Goal: Transaction & Acquisition: Purchase product/service

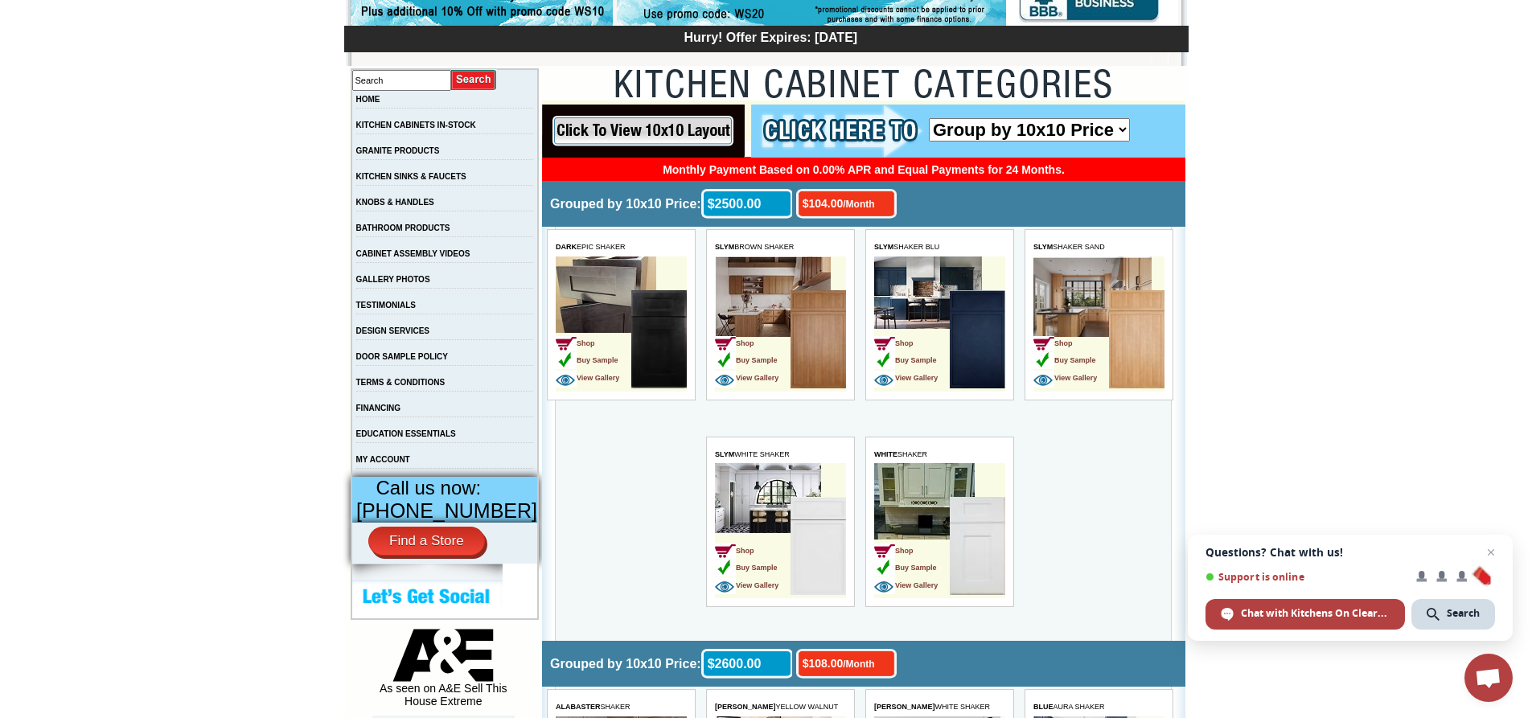
scroll to position [241, 0]
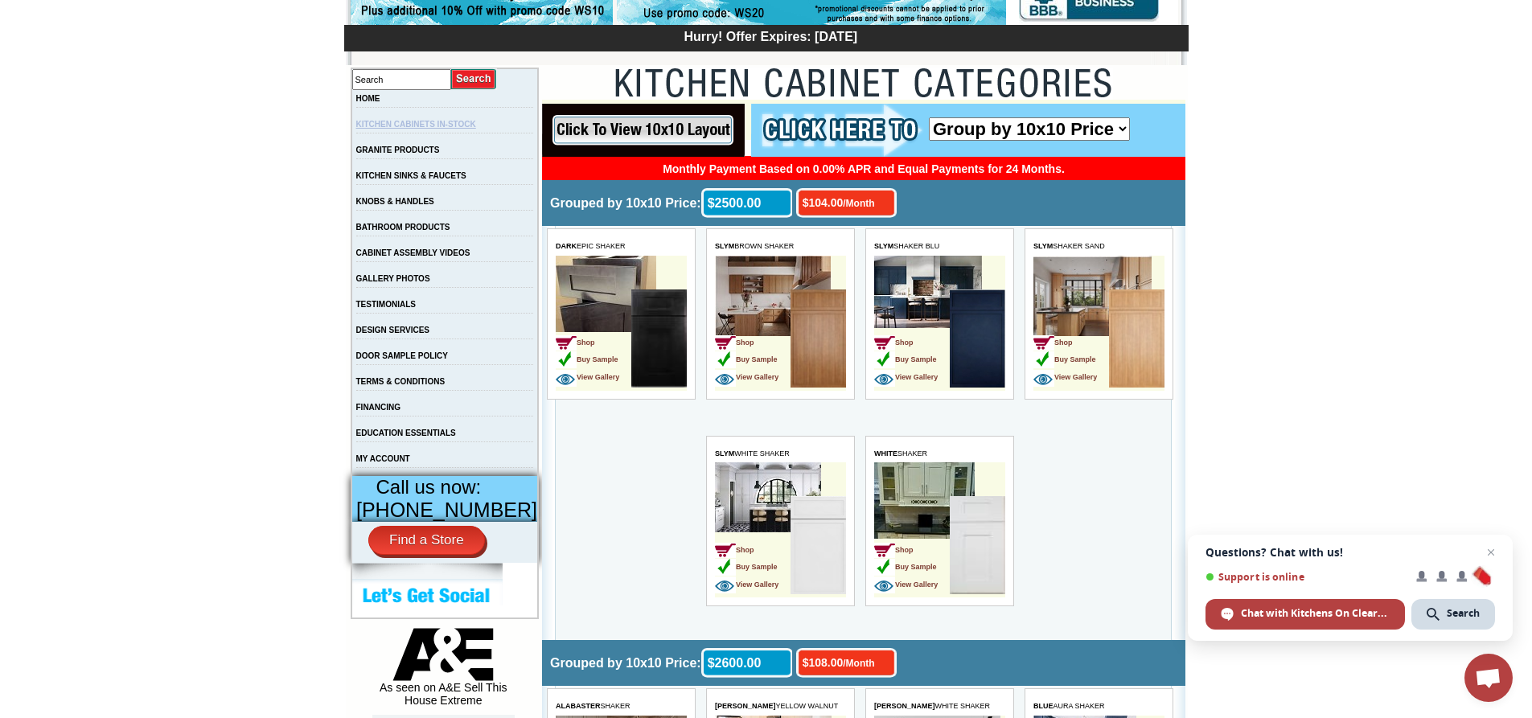
click at [456, 129] on link "KITCHEN CABINETS IN-STOCK" at bounding box center [416, 124] width 120 height 9
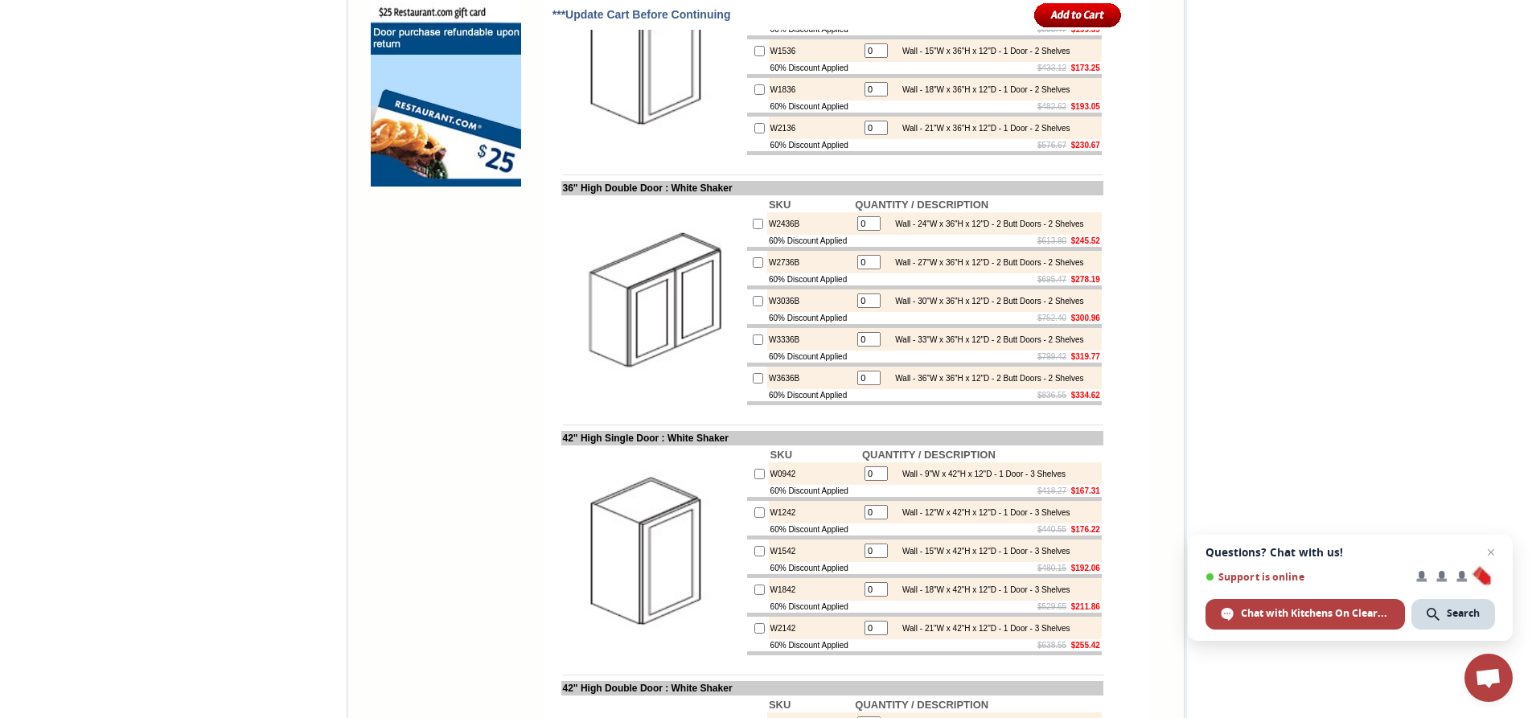
scroll to position [1367, 0]
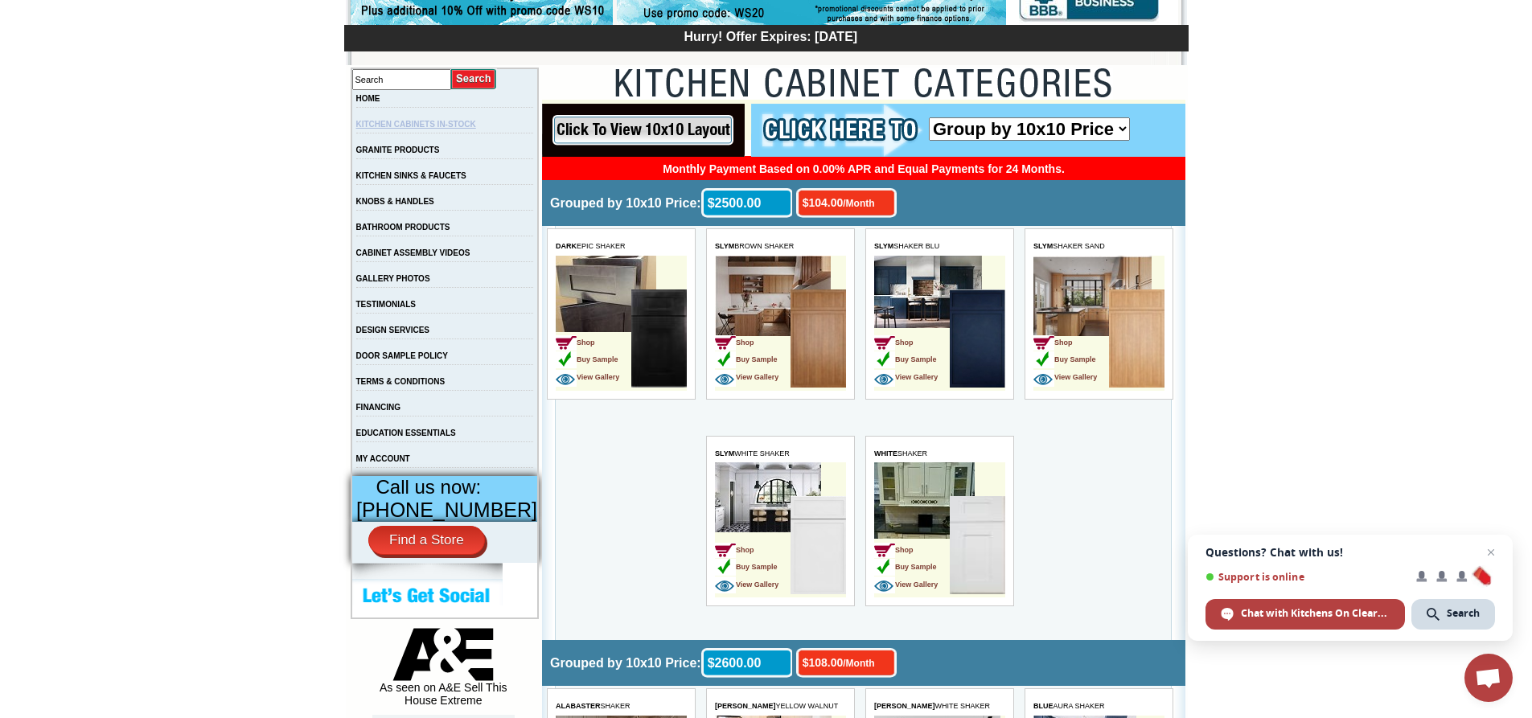
click at [416, 126] on link "KITCHEN CABINETS IN-STOCK" at bounding box center [416, 124] width 120 height 9
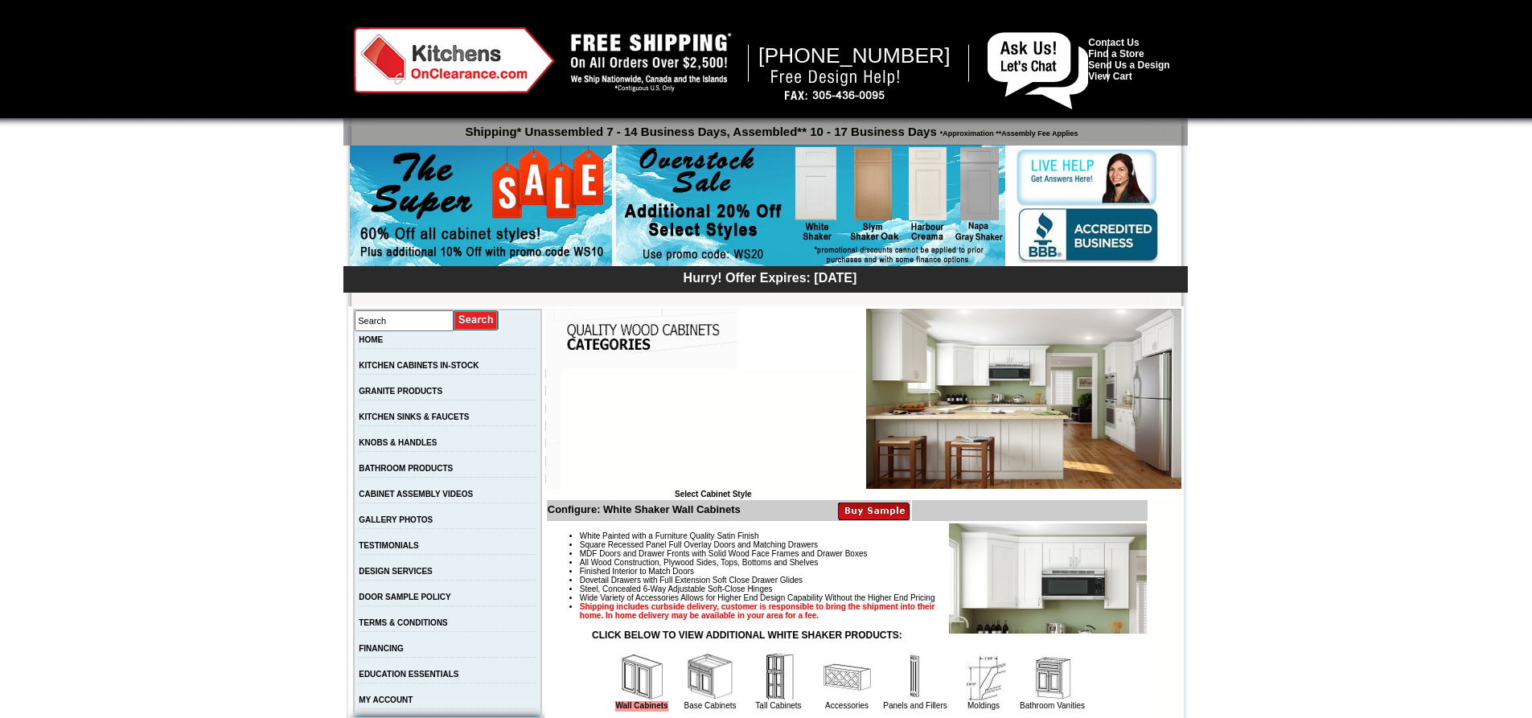
click at [411, 151] on img at bounding box center [481, 207] width 262 height 123
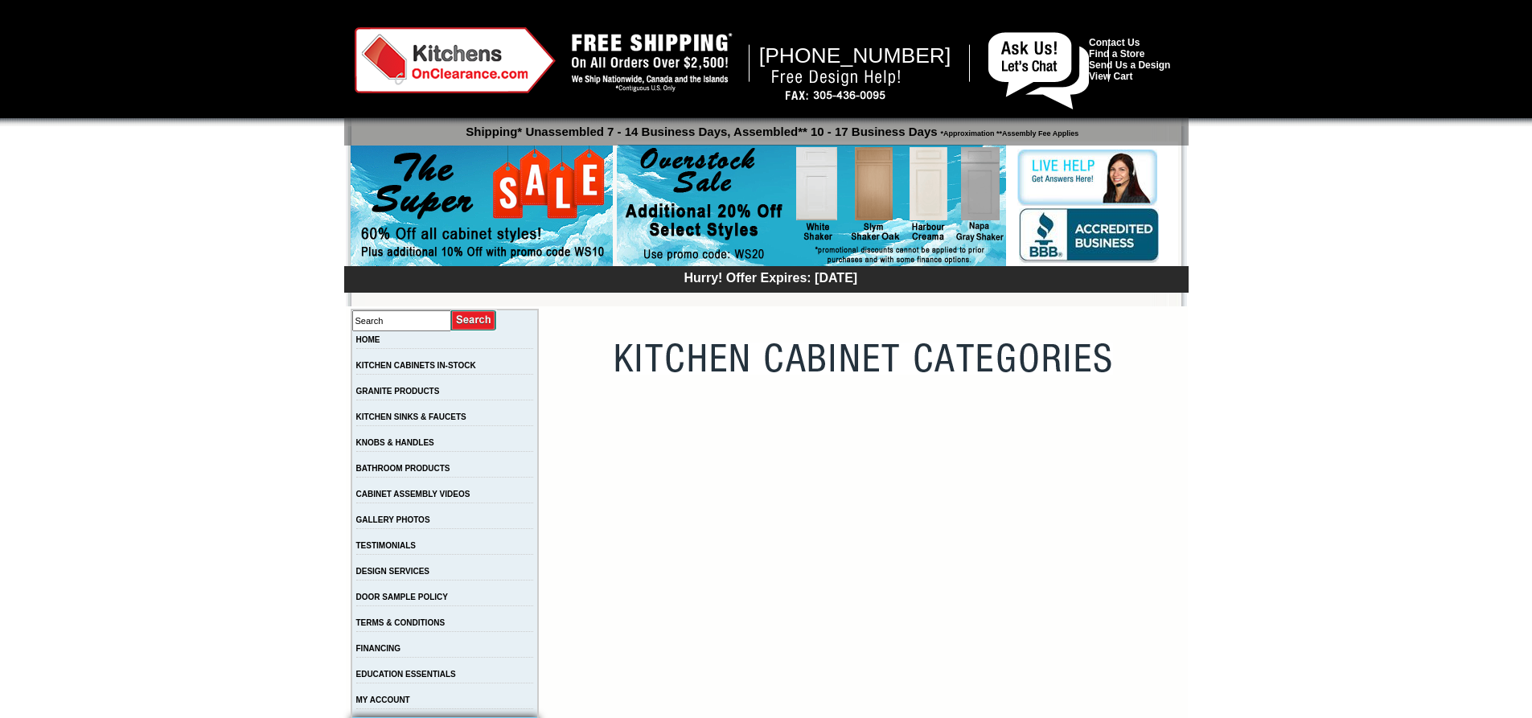
scroll to position [241, 0]
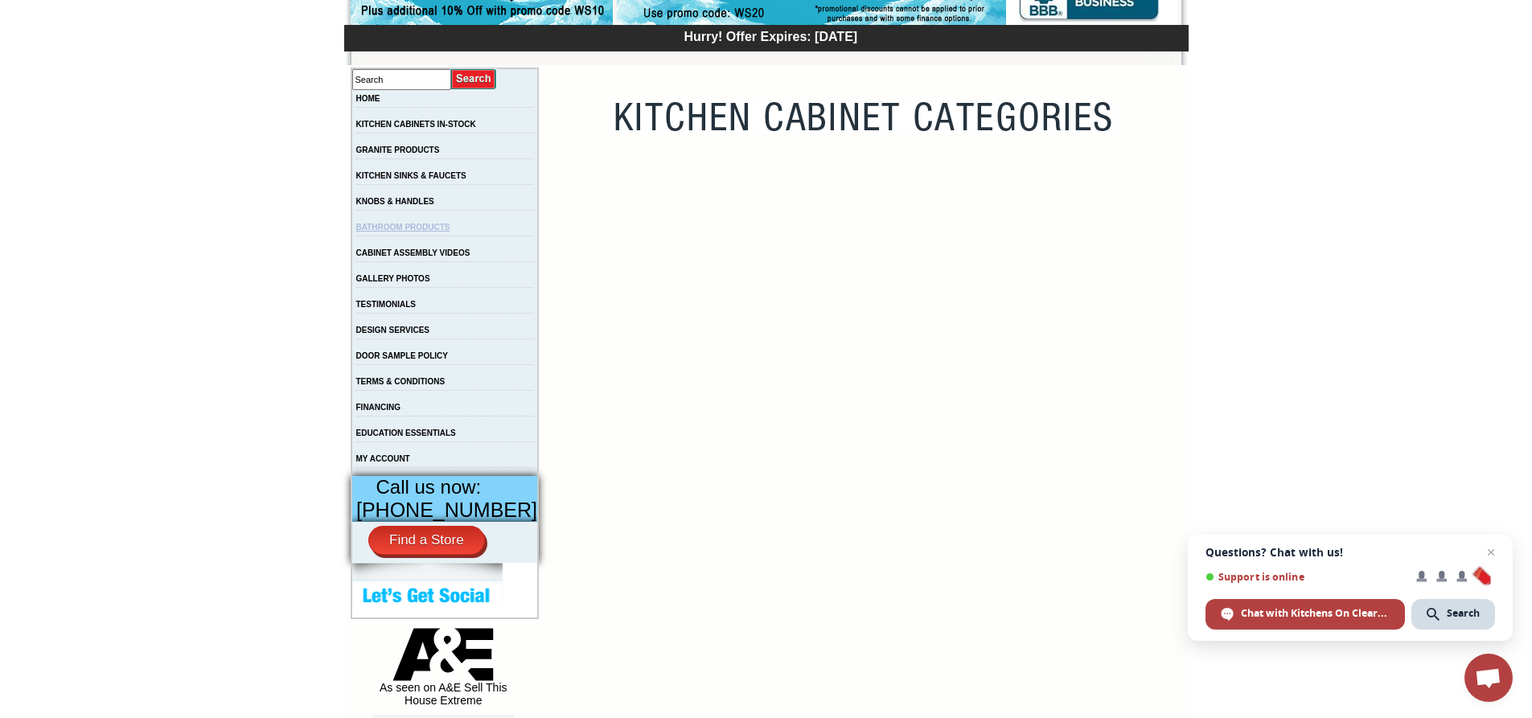
click at [405, 230] on link "BATHROOM PRODUCTS" at bounding box center [403, 227] width 94 height 9
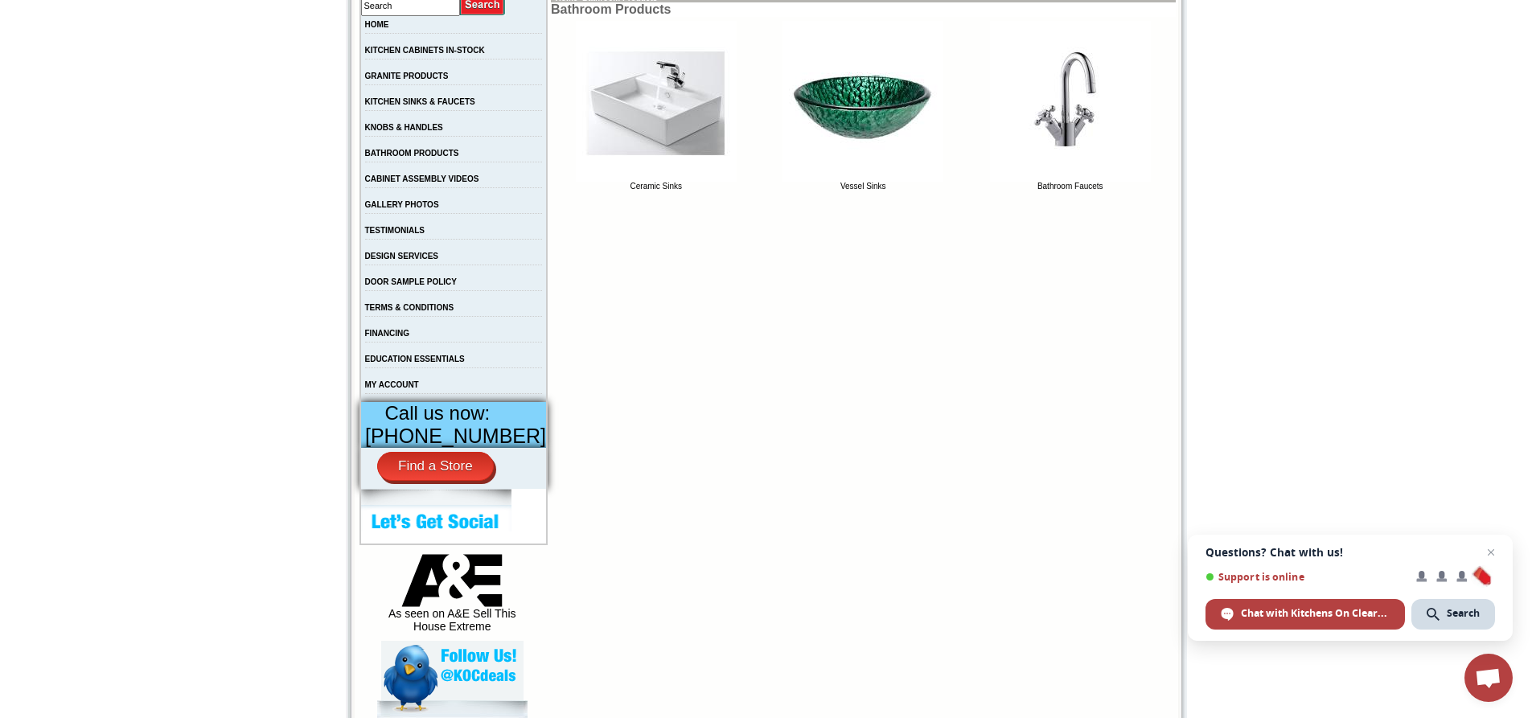
scroll to position [161, 0]
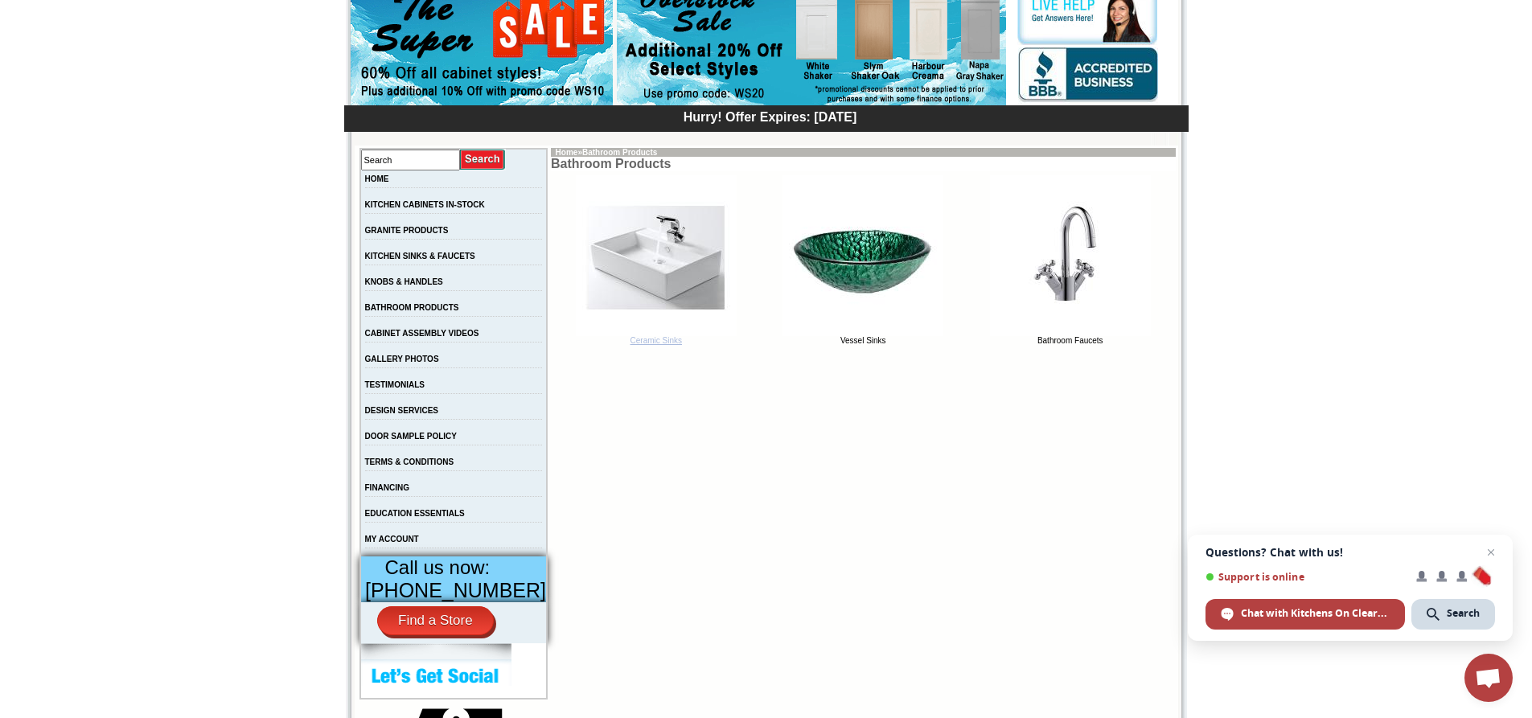
click at [680, 245] on img at bounding box center [656, 255] width 161 height 161
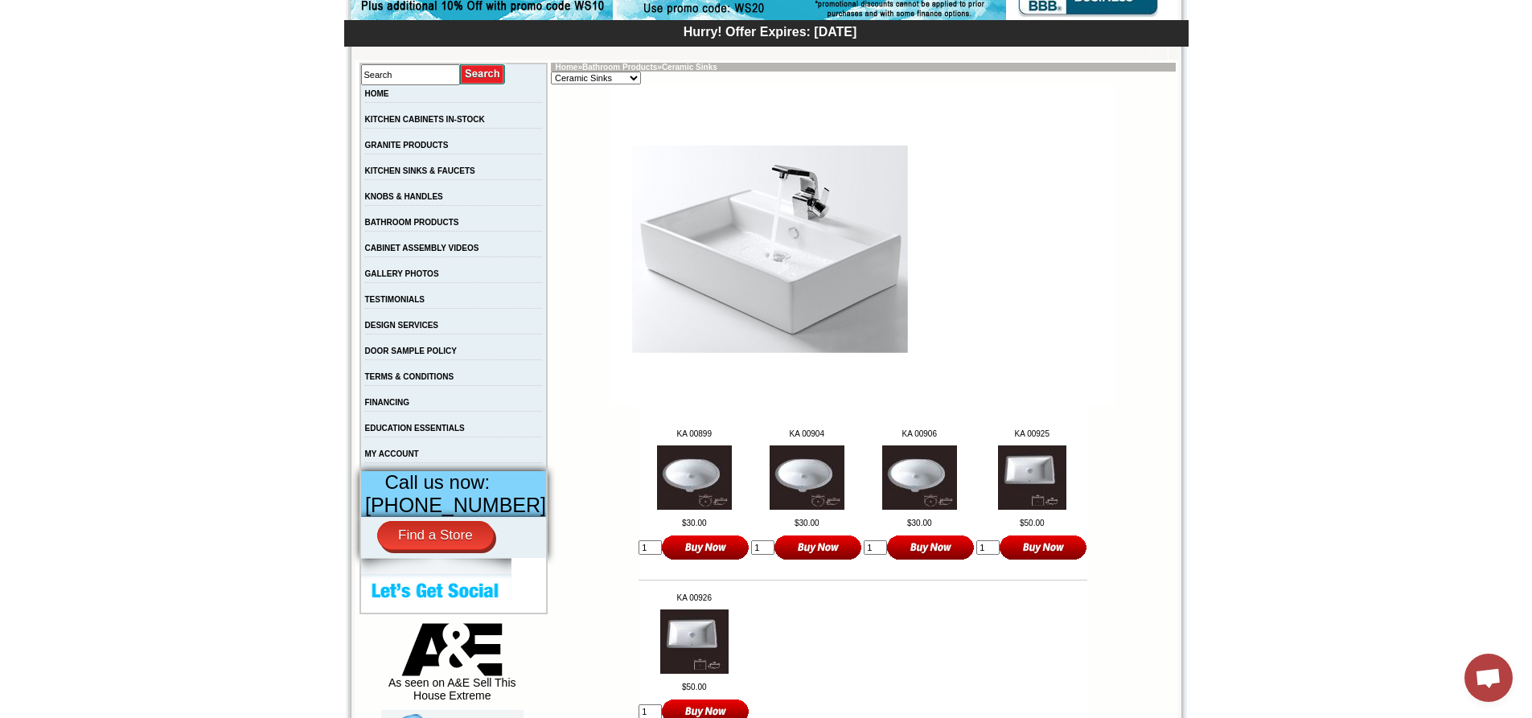
scroll to position [563, 0]
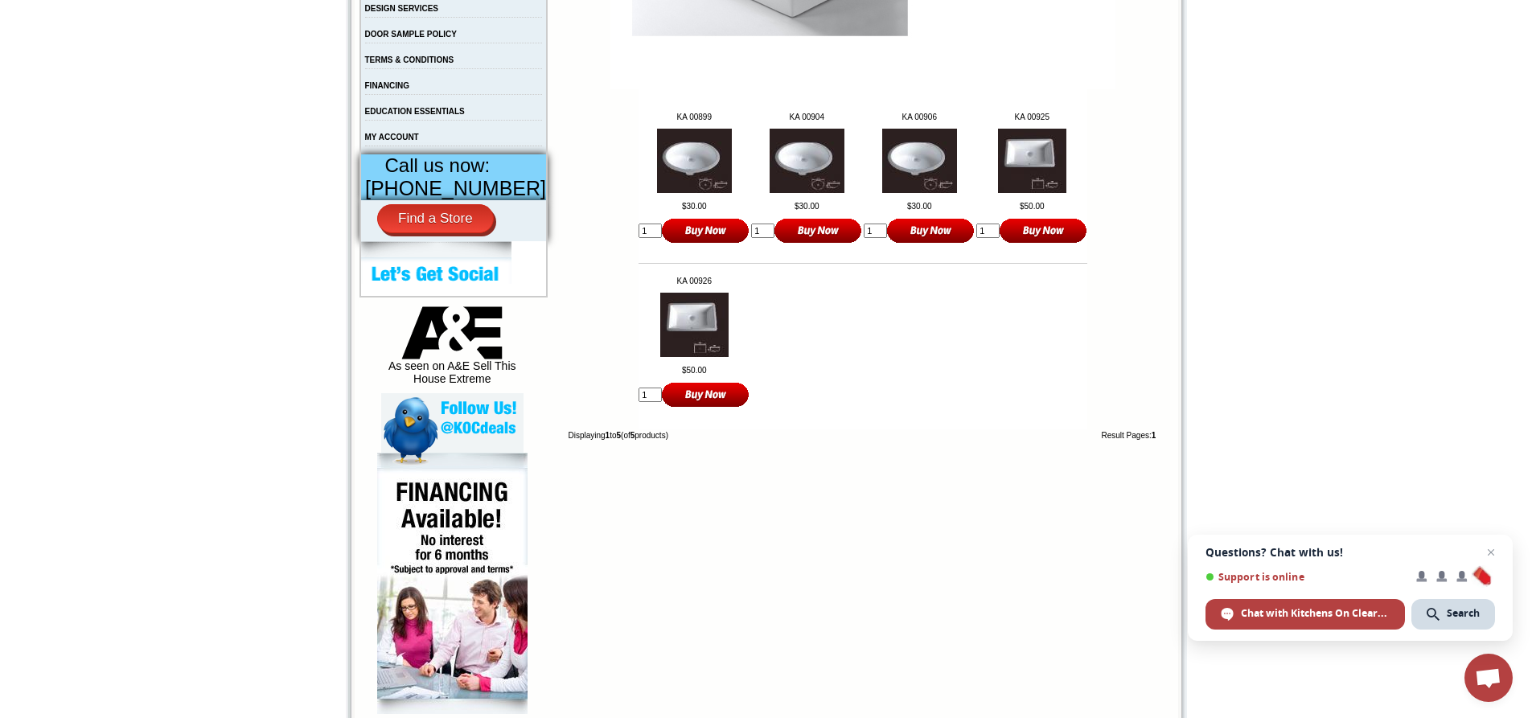
click at [667, 346] on img at bounding box center [694, 325] width 68 height 64
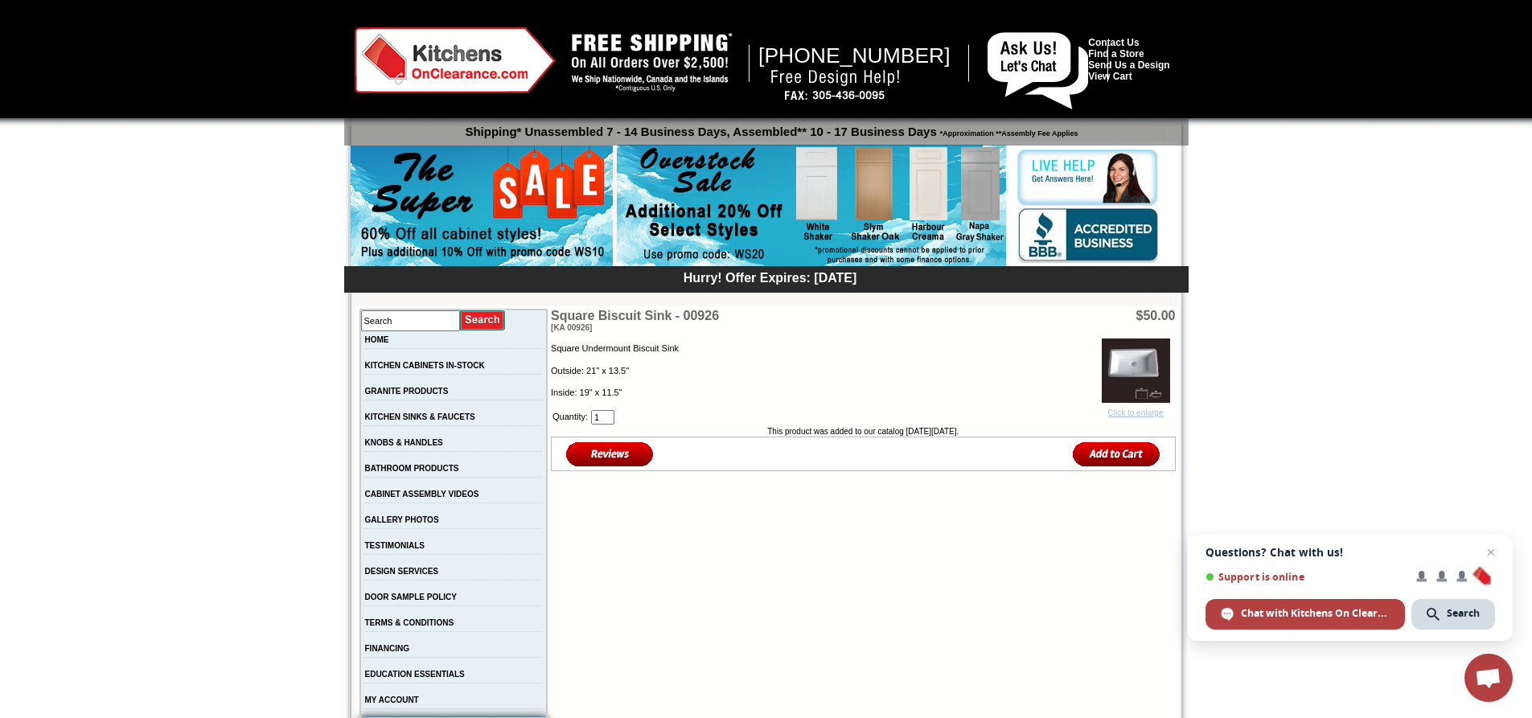
click at [1119, 366] on img at bounding box center [1136, 371] width 68 height 64
